Goal: Information Seeking & Learning: Learn about a topic

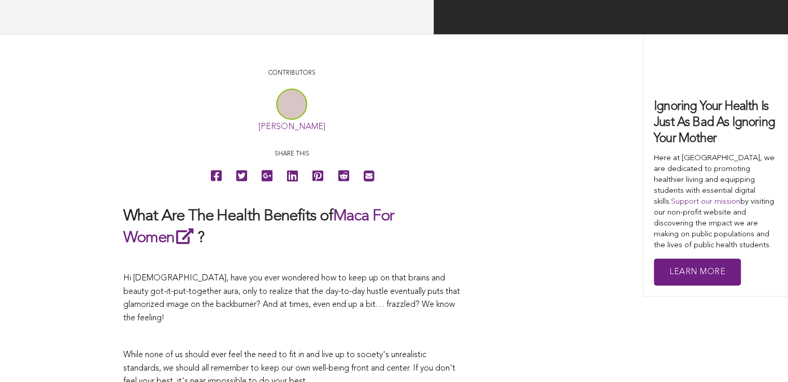
scroll to position [2045, 0]
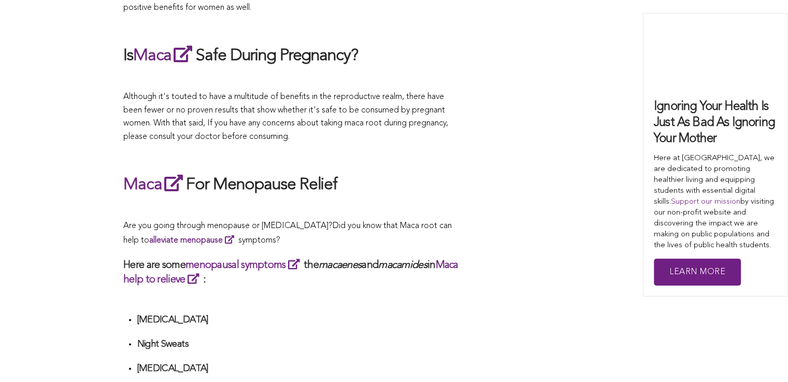
click at [355, 201] on p at bounding box center [291, 207] width 337 height 13
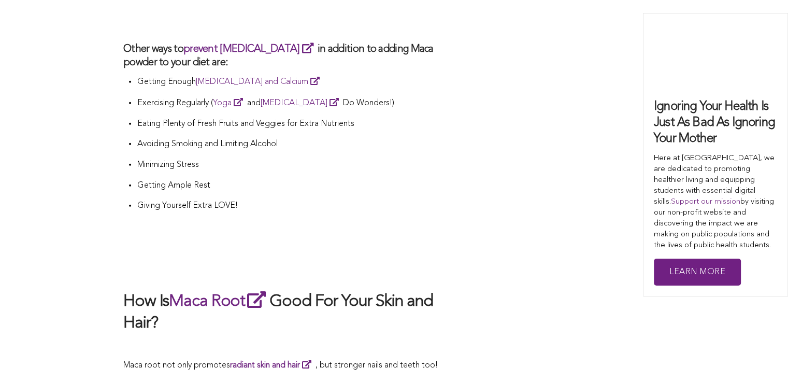
scroll to position [2625, 0]
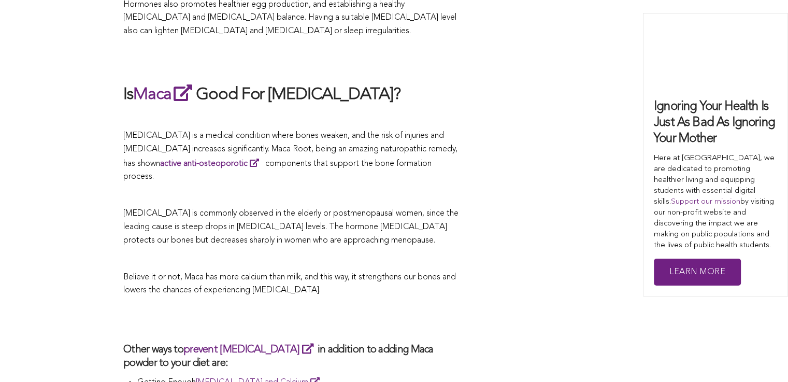
click at [331, 209] on span "[MEDICAL_DATA] is commonly observed in the elderly or postmenopausal women, sin…" at bounding box center [290, 226] width 335 height 35
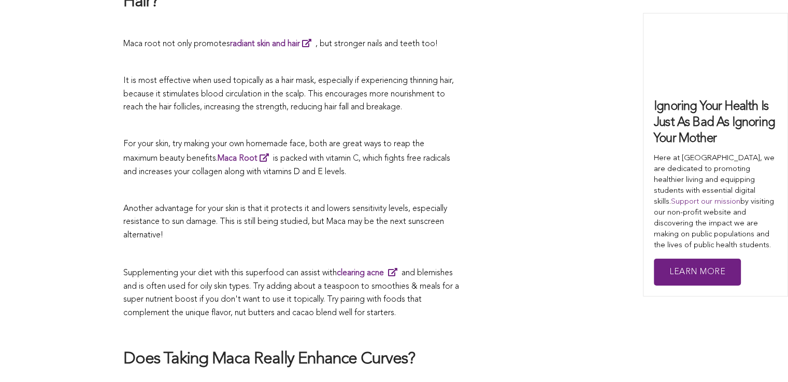
scroll to position [2438, 0]
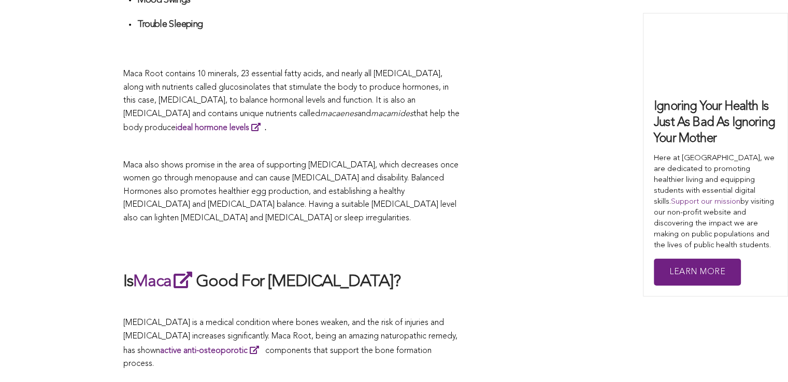
click at [393, 191] on span "Maca also shows promise in the area of supporting [MEDICAL_DATA], which decreas…" at bounding box center [290, 191] width 335 height 61
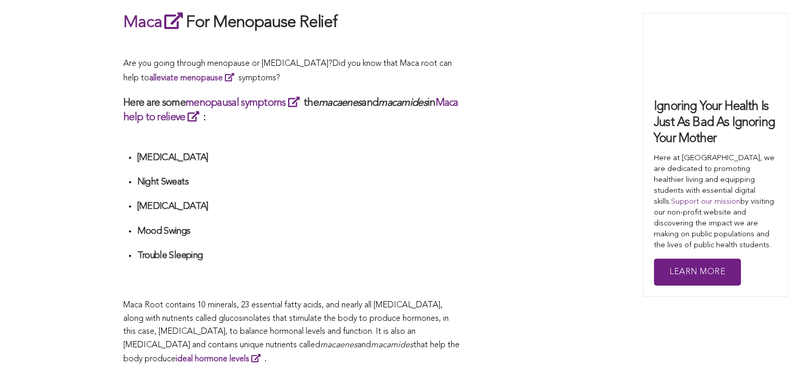
click at [321, 200] on h4 "[MEDICAL_DATA]" at bounding box center [298, 206] width 323 height 12
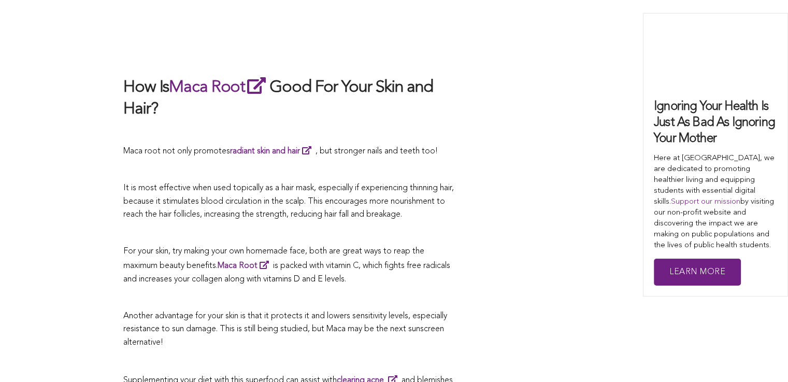
scroll to position [2413, 0]
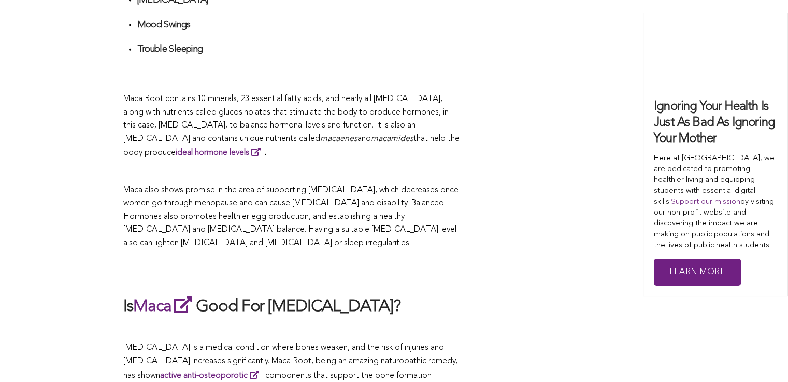
click at [402, 191] on span "Maca also shows promise in the area of supporting [MEDICAL_DATA], which decreas…" at bounding box center [290, 216] width 335 height 61
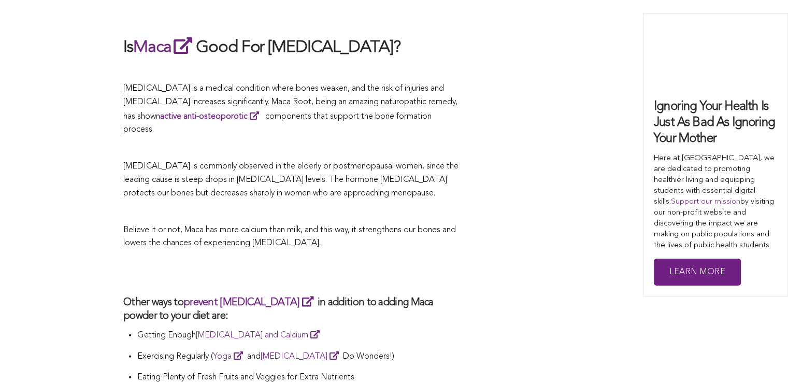
scroll to position [2775, 0]
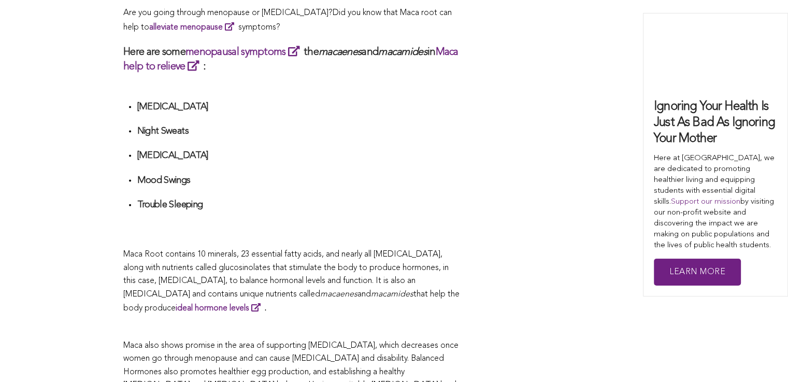
scroll to position [2666, 0]
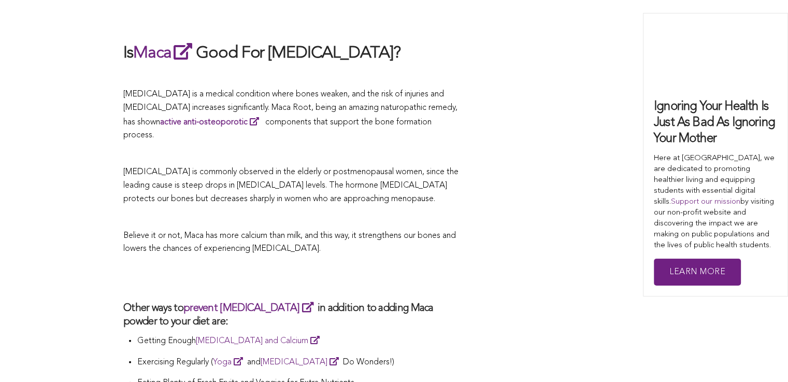
click at [326, 211] on p at bounding box center [291, 217] width 337 height 13
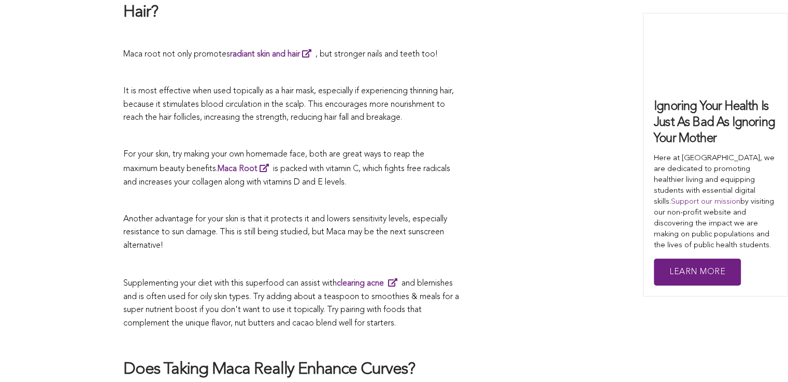
scroll to position [2202, 0]
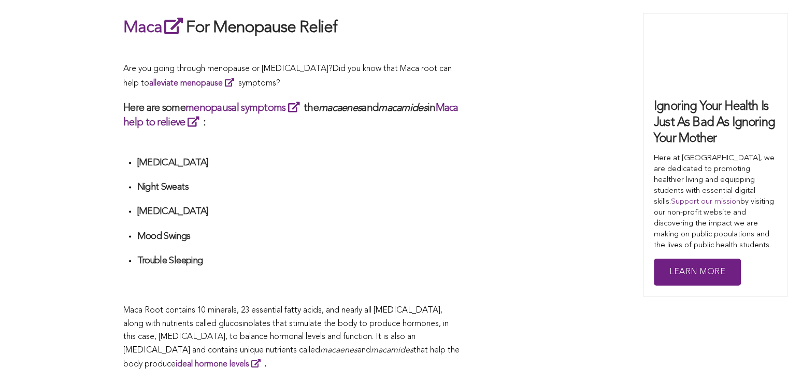
click at [281, 191] on ul "[MEDICAL_DATA] Night Sweats [MEDICAL_DATA] Mood Swings Trouble Sleeping" at bounding box center [298, 224] width 323 height 135
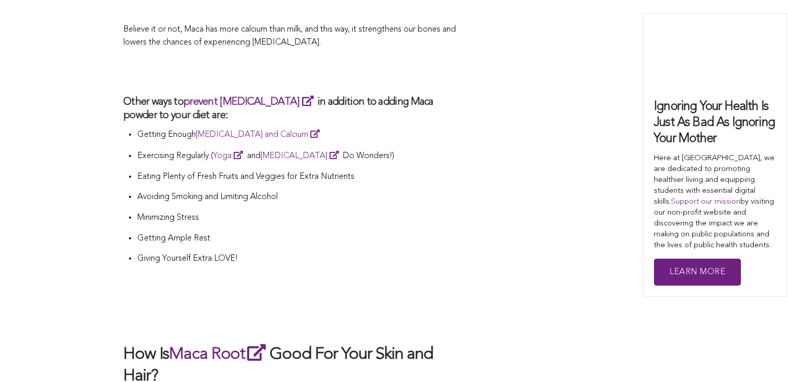
click at [427, 211] on p "Minimizing Stress" at bounding box center [298, 217] width 323 height 13
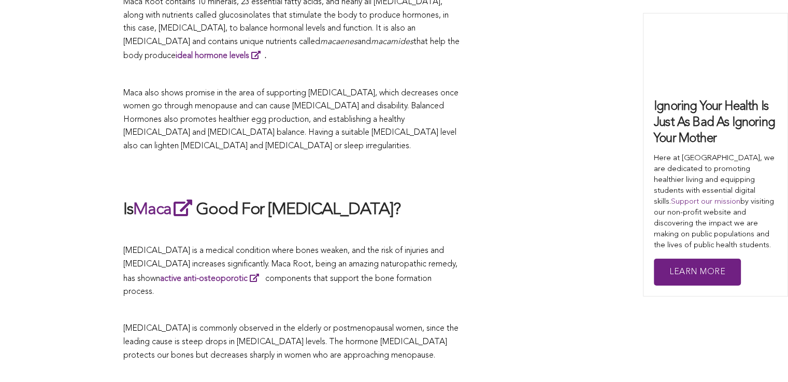
scroll to position [2458, 0]
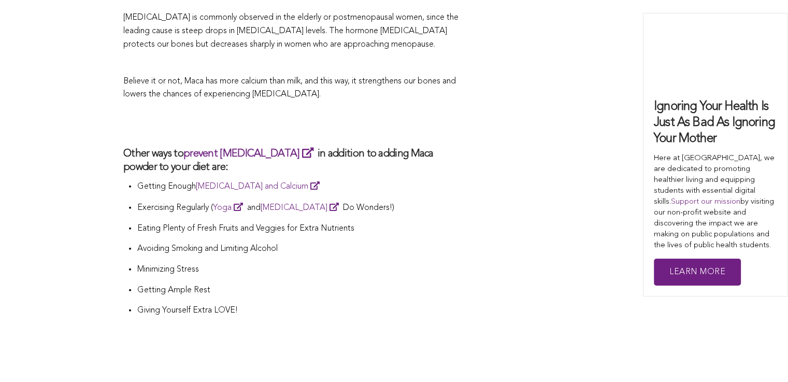
scroll to position [2090, 0]
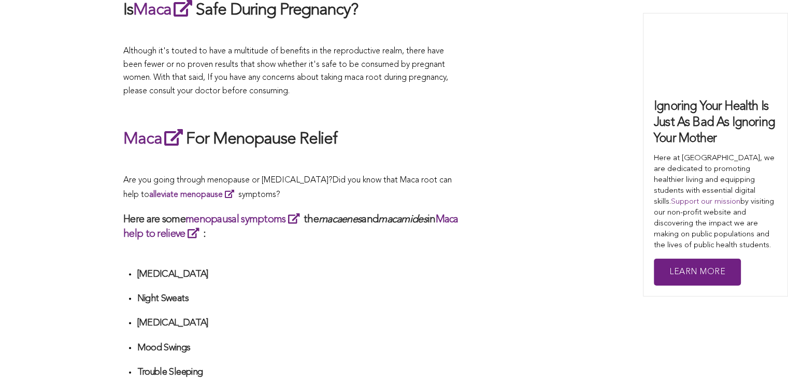
click at [348, 191] on span "What Are The Health Benefits of Maca For Women ? Hi [DEMOGRAPHIC_DATA], have yo…" at bounding box center [291, 240] width 337 height 3525
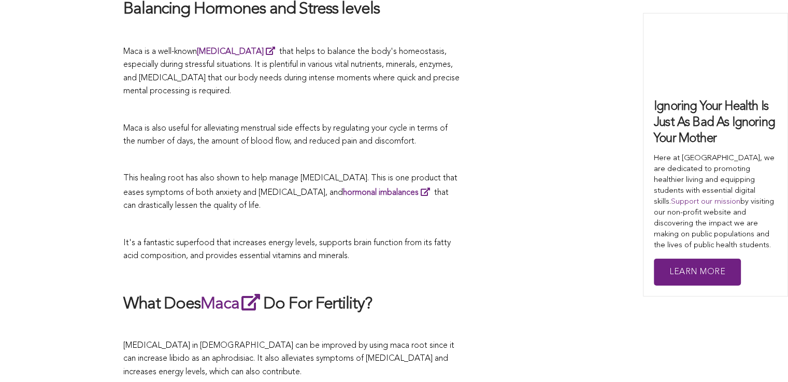
scroll to position [2121, 0]
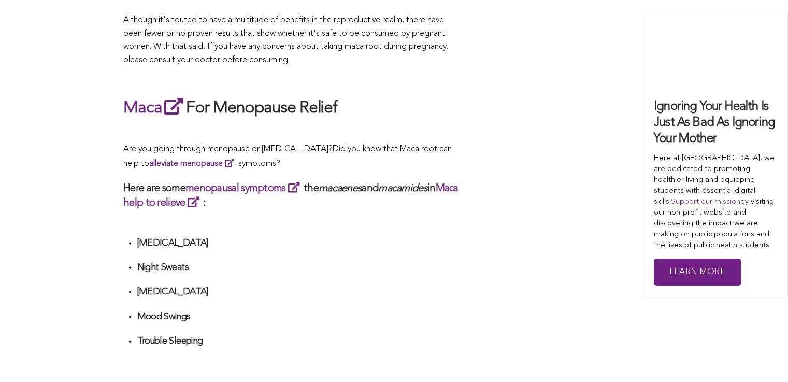
click at [434, 191] on h3 "Here are some menopausal symptoms the macaenes and macamides in Maca help to re…" at bounding box center [291, 195] width 337 height 29
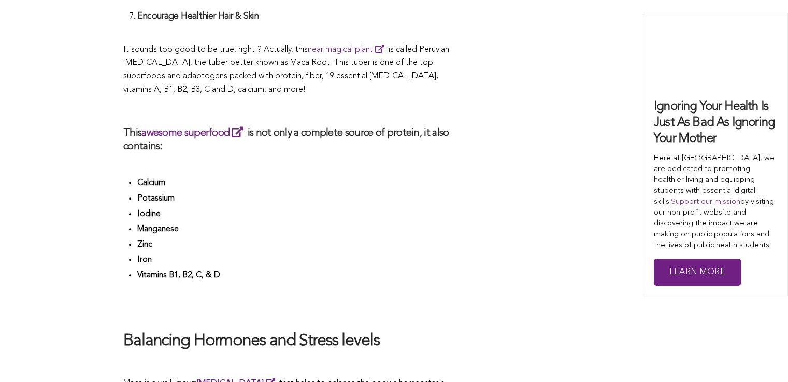
scroll to position [1138, 0]
